Goal: Find specific page/section: Find specific page/section

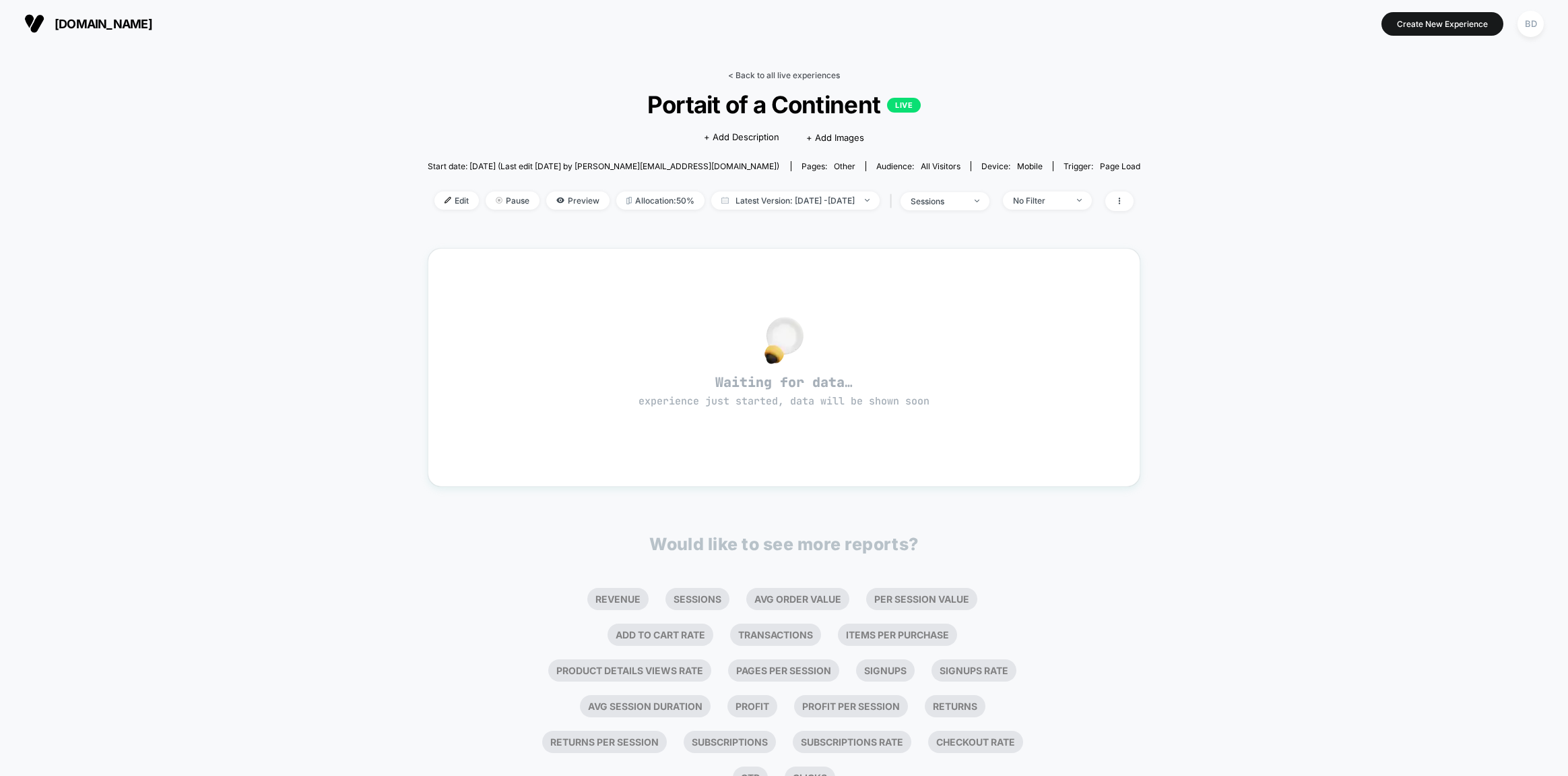
click at [762, 77] on link "< Back to all live experiences" at bounding box center [784, 75] width 112 height 10
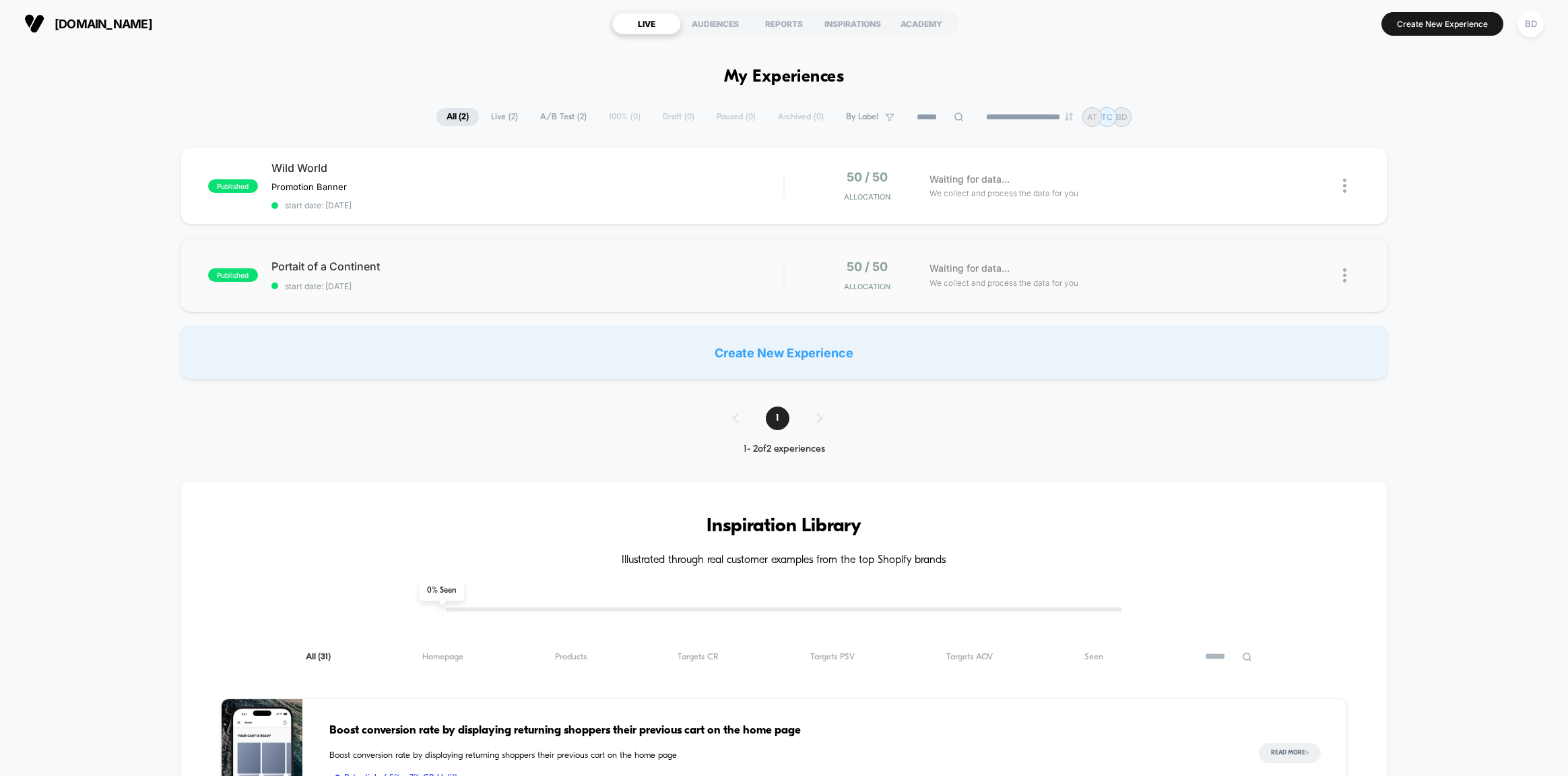
click at [667, 245] on div "published Portait of a Continent start date: [DATE] 50 / 50 Allocation Waiting …" at bounding box center [785, 275] width 1208 height 74
click at [718, 183] on div "Wild World Promotion Banner Click to edit experience details Promotion Banner s…" at bounding box center [528, 186] width 513 height 49
